Goal: Task Accomplishment & Management: Use online tool/utility

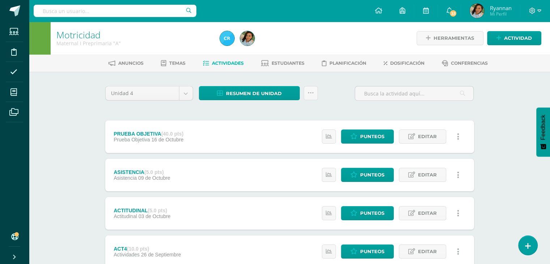
click at [325, 229] on div "Estatus de Actividad: 0 Estudiantes sin calificar 0 Estudiantes con cero Media …" at bounding box center [392, 213] width 163 height 33
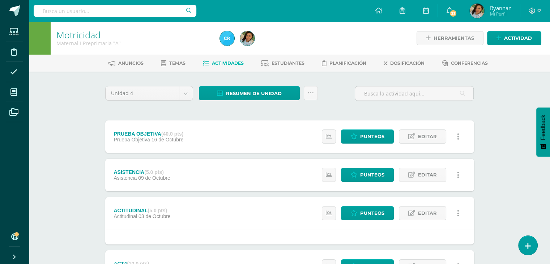
click at [327, 222] on div "Estatus de Actividad: 0 Estudiantes sin calificar 0 Estudiantes con cero Media …" at bounding box center [392, 213] width 163 height 33
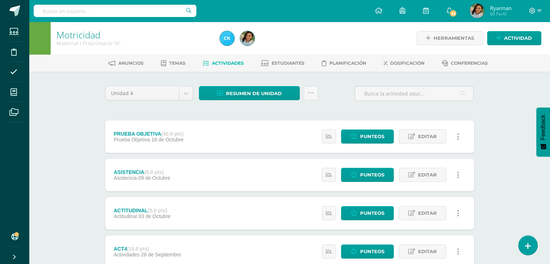
click at [327, 221] on div "Estatus de Actividad: 0 Estudiantes sin calificar 0 Estudiantes con cero Media …" at bounding box center [392, 213] width 163 height 33
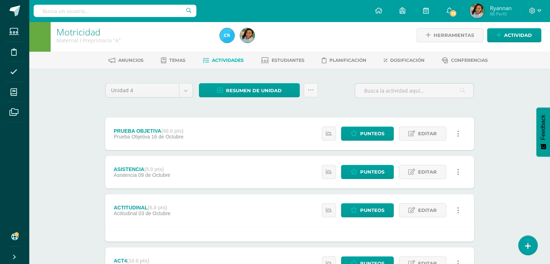
scroll to position [3, 0]
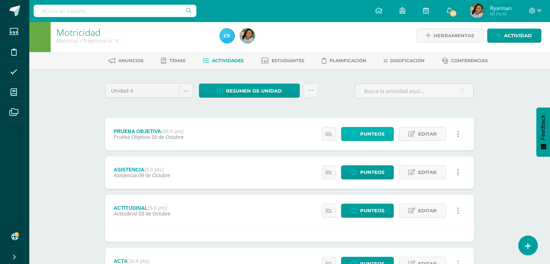
click at [366, 132] on span "Punteos" at bounding box center [372, 133] width 24 height 13
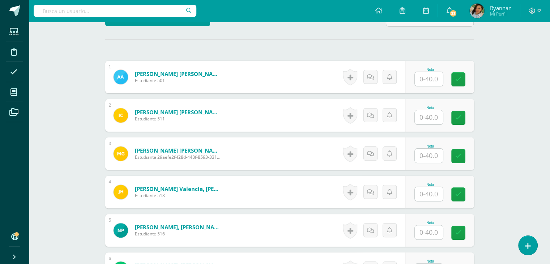
scroll to position [192, 0]
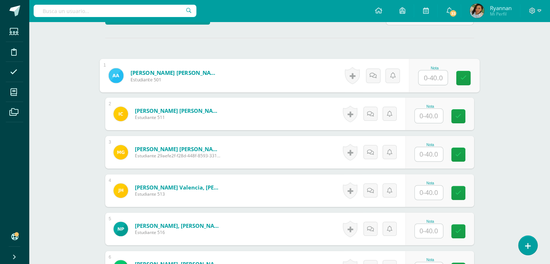
click at [428, 77] on input "text" at bounding box center [433, 78] width 29 height 14
type input "38"
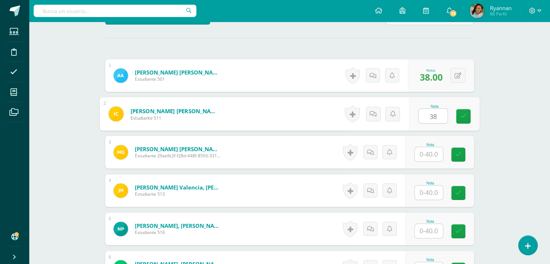
type input "38"
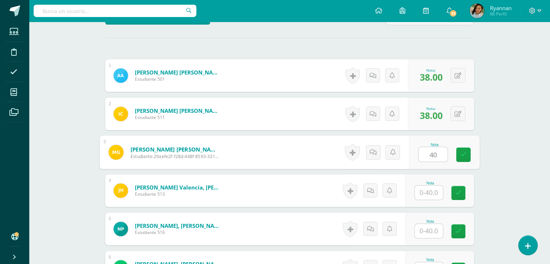
type input "40"
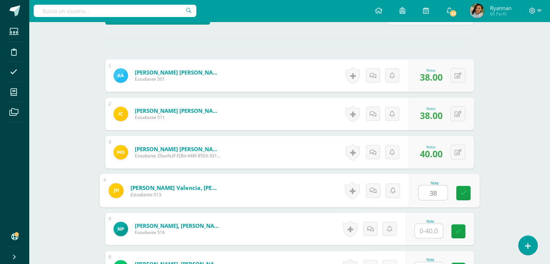
type input "38"
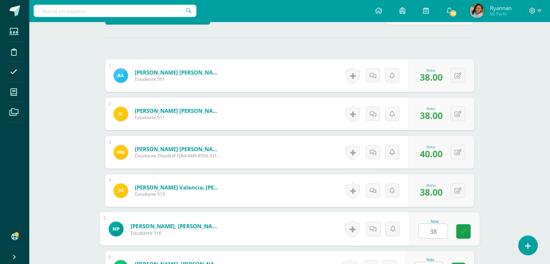
type input "38"
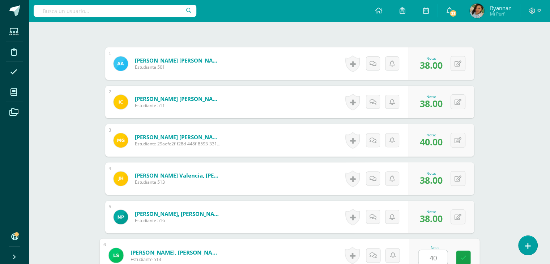
type input "40"
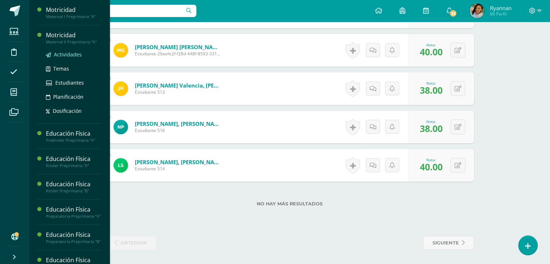
click at [67, 52] on span "Actividades" at bounding box center [68, 54] width 28 height 7
